Goal: Information Seeking & Learning: Learn about a topic

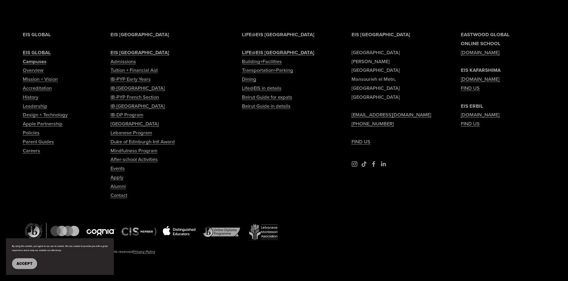
scroll to position [1437, 0]
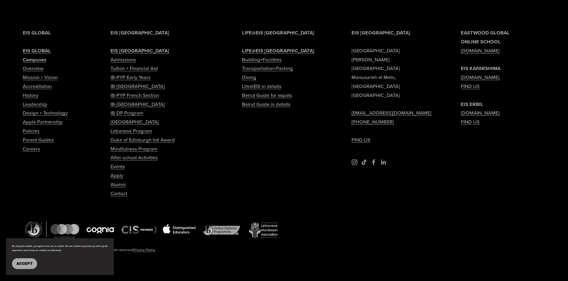
click at [131, 73] on link "Tuition + Financial Aid" at bounding box center [133, 68] width 47 height 9
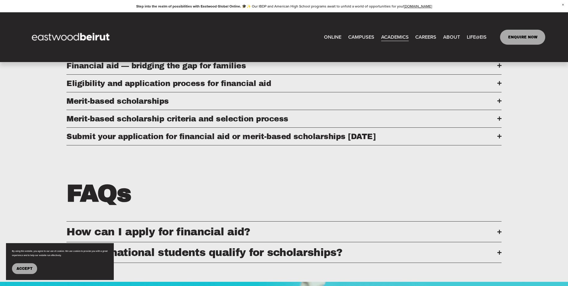
scroll to position [350, 0]
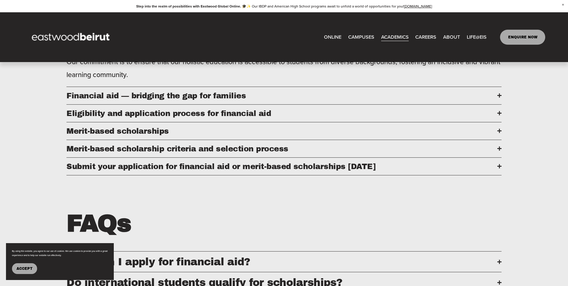
click at [498, 96] on div at bounding box center [499, 95] width 4 height 1
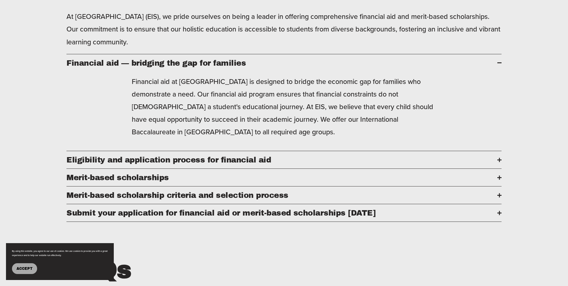
scroll to position [410, 0]
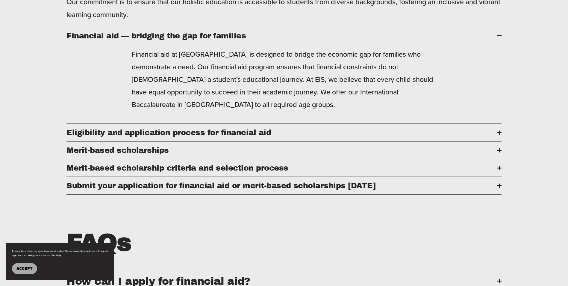
click at [498, 134] on div at bounding box center [499, 132] width 4 height 4
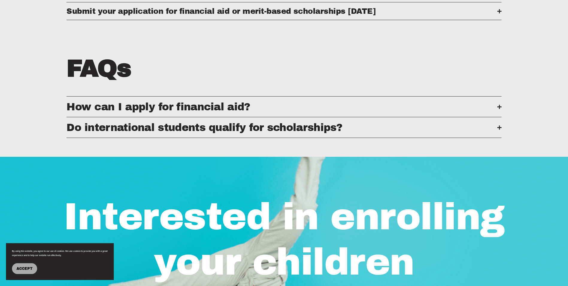
scroll to position [620, 0]
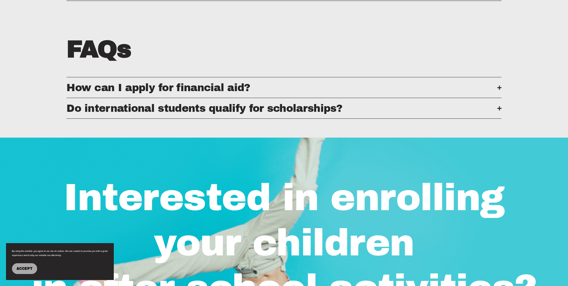
click at [498, 90] on div at bounding box center [499, 87] width 4 height 4
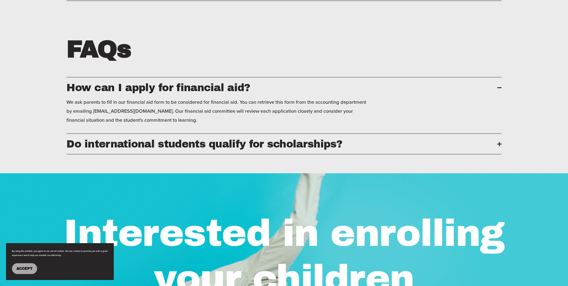
click at [501, 154] on button "Do international students qualify for scholarships?" at bounding box center [283, 144] width 435 height 20
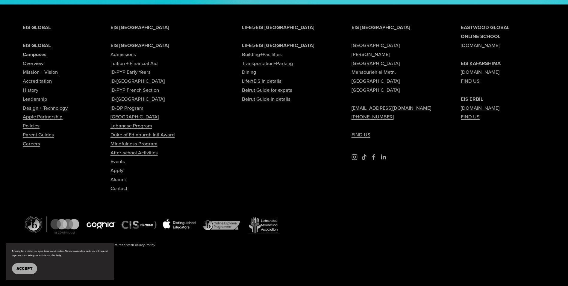
scroll to position [1099, 0]
click at [121, 76] on link "IB-PYP Early Years" at bounding box center [130, 72] width 40 height 9
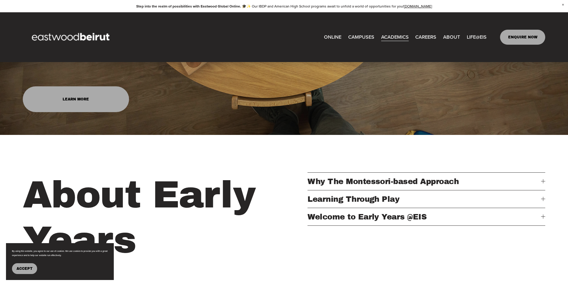
scroll to position [180, 0]
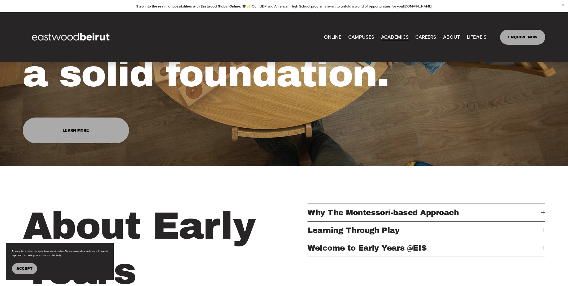
click at [544, 214] on div at bounding box center [543, 212] width 4 height 4
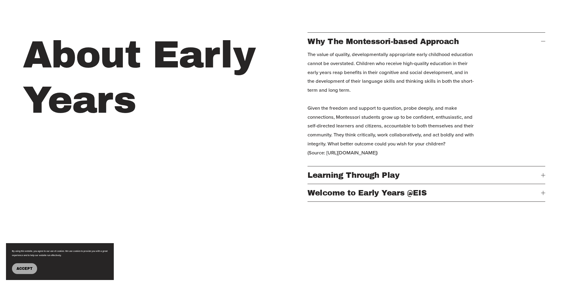
scroll to position [359, 0]
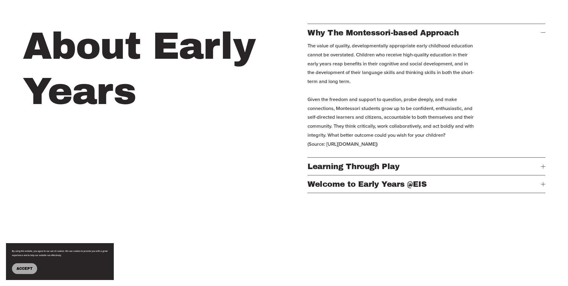
click at [542, 175] on button "Learning Through Play" at bounding box center [426, 165] width 238 height 17
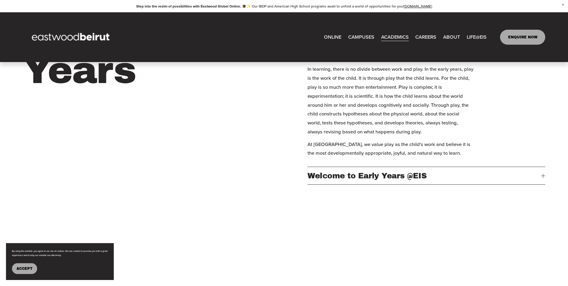
scroll to position [299, 0]
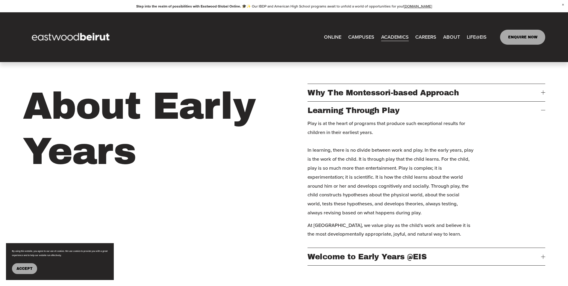
click at [531, 32] on link "ENQUIRE NOW" at bounding box center [522, 37] width 45 height 15
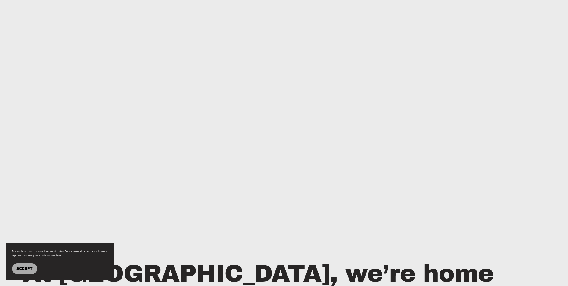
scroll to position [569, 0]
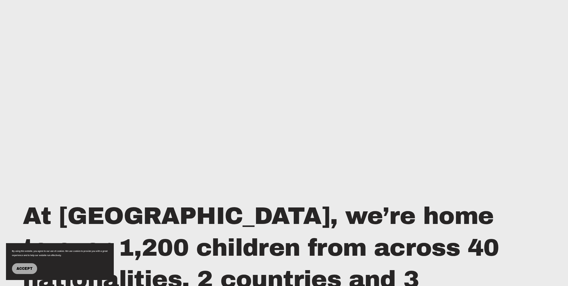
click at [24, 266] on span "Accept" at bounding box center [24, 268] width 16 height 4
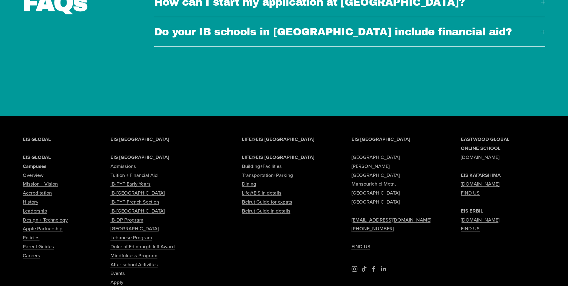
scroll to position [2190, 0]
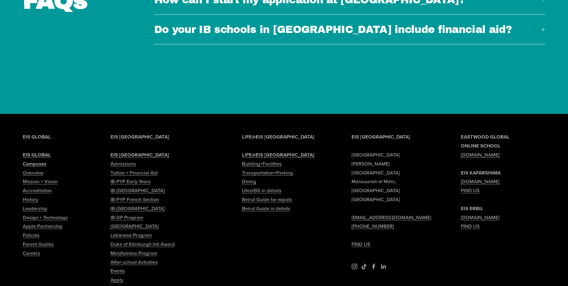
click at [142, 186] on link "IB-[GEOGRAPHIC_DATA]" at bounding box center [137, 190] width 54 height 9
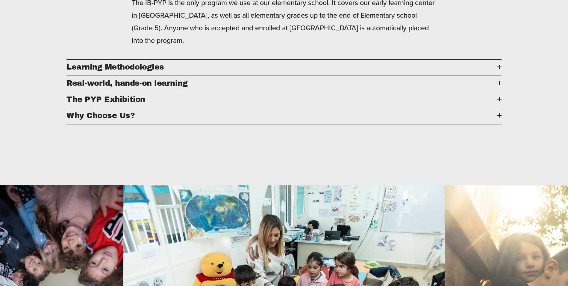
scroll to position [868, 0]
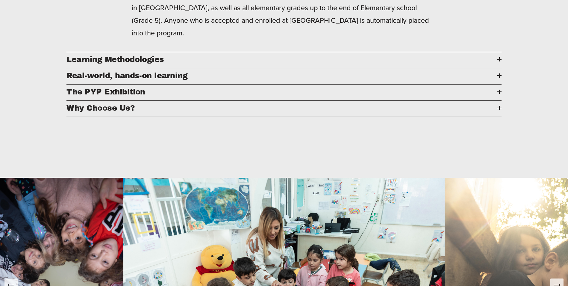
click at [498, 110] on div at bounding box center [499, 108] width 4 height 4
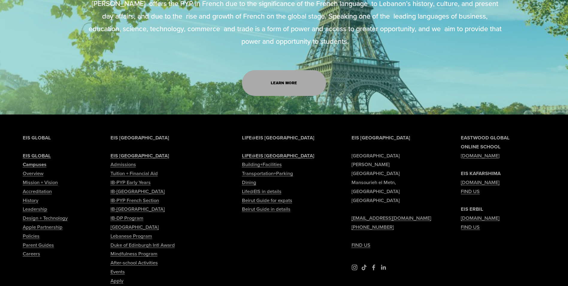
scroll to position [2906, 0]
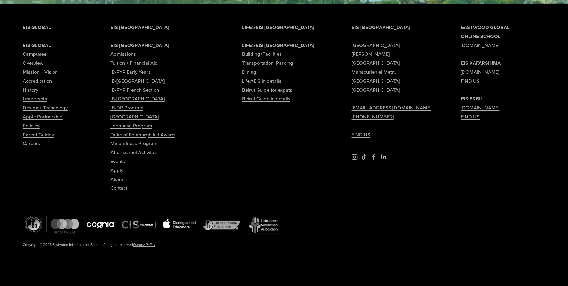
click at [126, 52] on link "Admissions" at bounding box center [122, 54] width 25 height 9
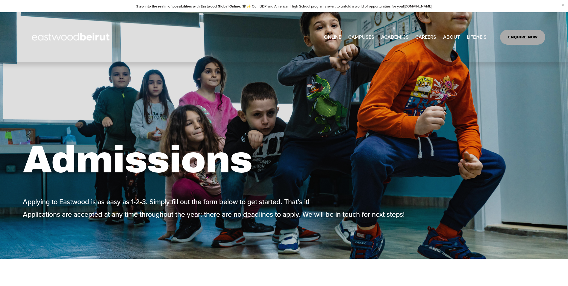
click at [0, 0] on span "Transportation + Parking" at bounding box center [0, 0] width 0 height 0
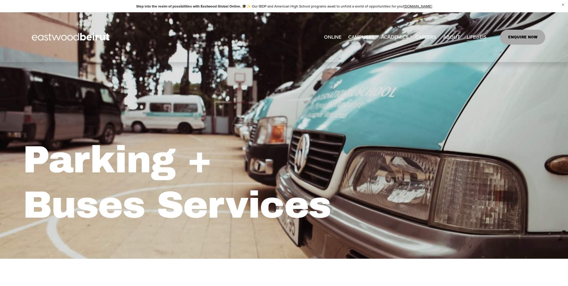
click at [0, 0] on span "Building+Facilities" at bounding box center [0, 0] width 0 height 0
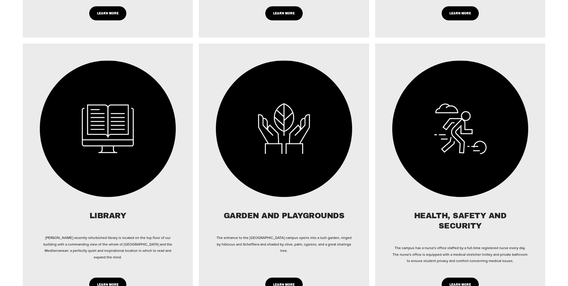
scroll to position [778, 0]
